Goal: Task Accomplishment & Management: Use online tool/utility

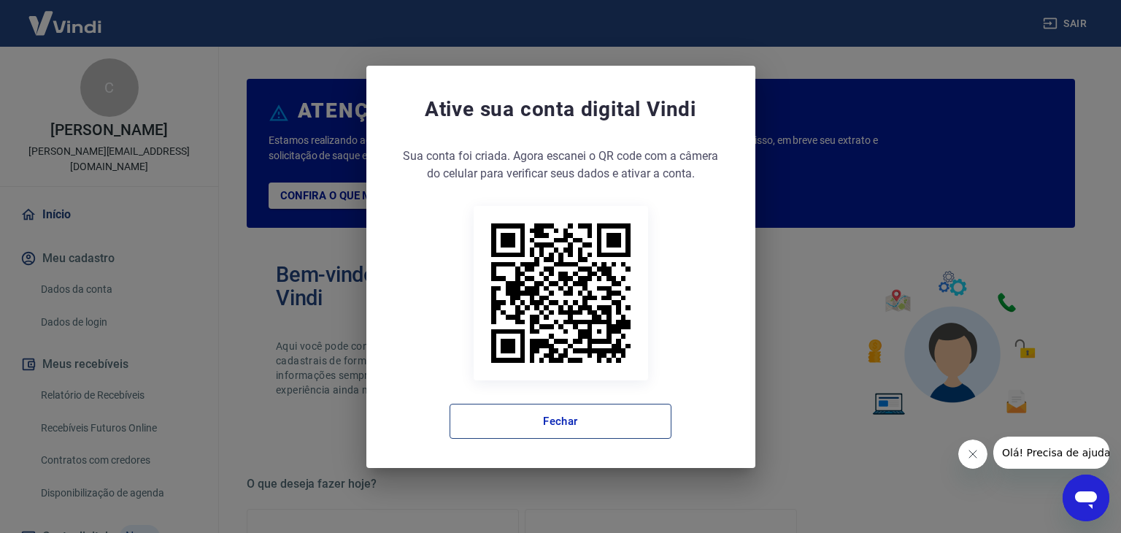
click at [618, 415] on button "Fechar" at bounding box center [561, 421] width 222 height 35
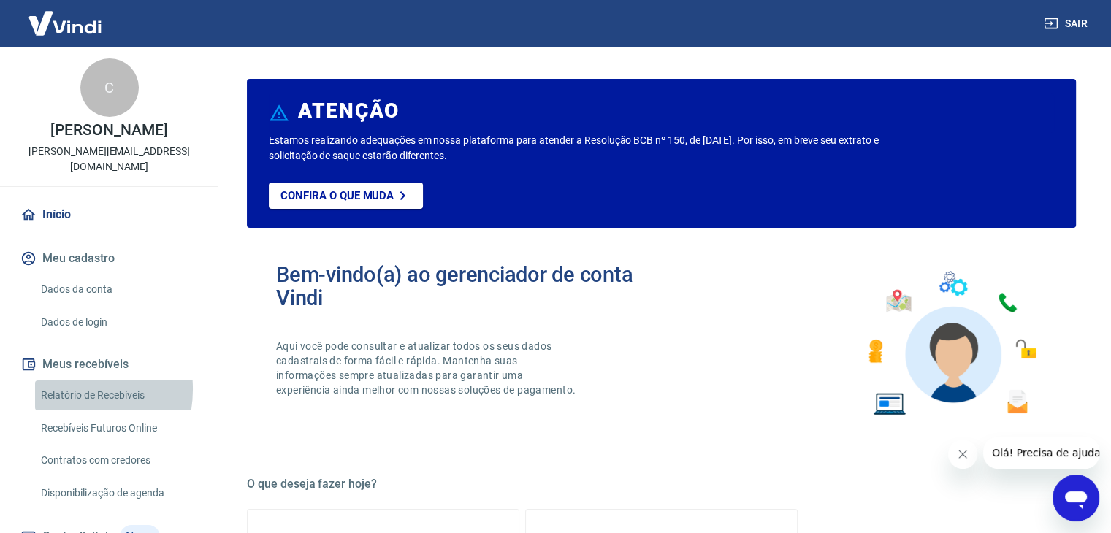
click at [61, 389] on link "Relatório de Recebíveis" at bounding box center [118, 395] width 166 height 30
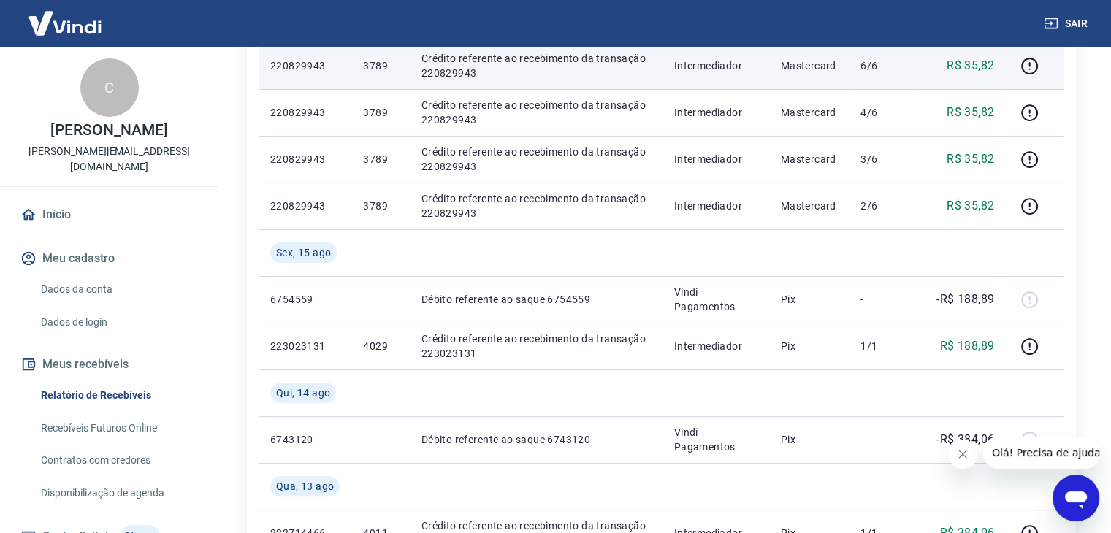
scroll to position [438, 0]
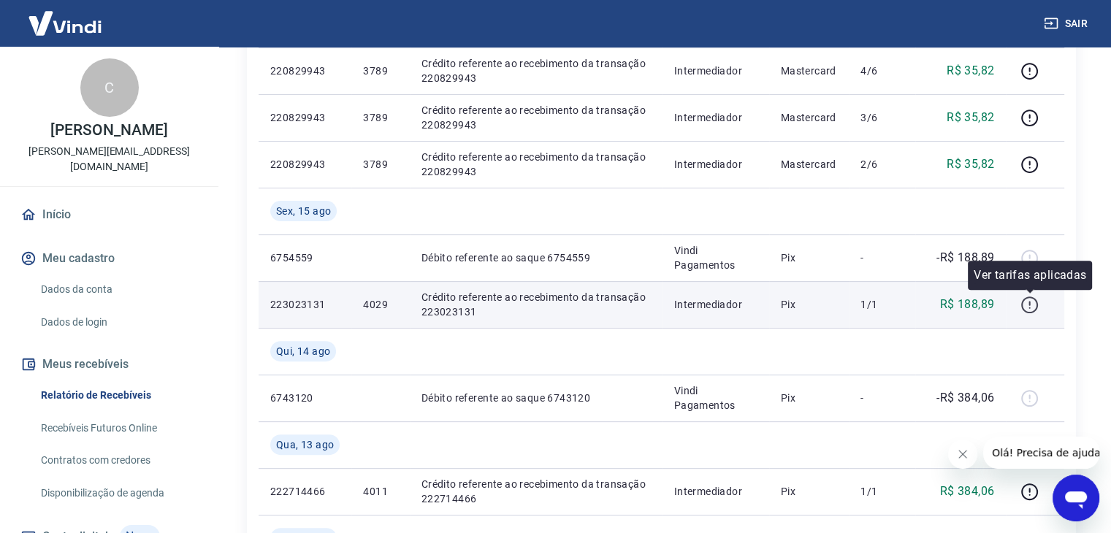
click at [1032, 309] on icon "button" at bounding box center [1029, 305] width 18 height 18
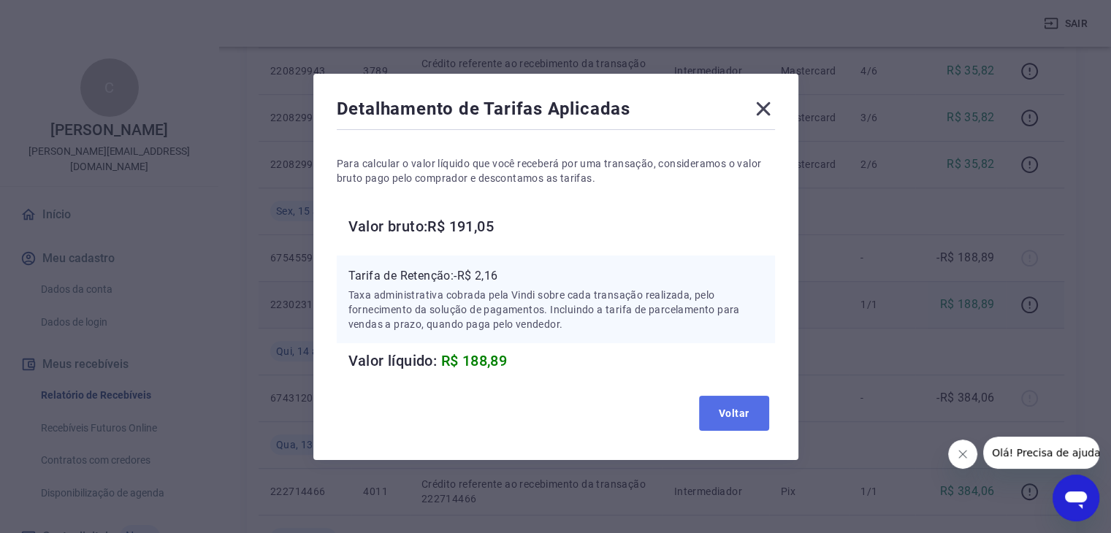
click at [713, 418] on button "Voltar" at bounding box center [734, 413] width 70 height 35
